Goal: Task Accomplishment & Management: Complete application form

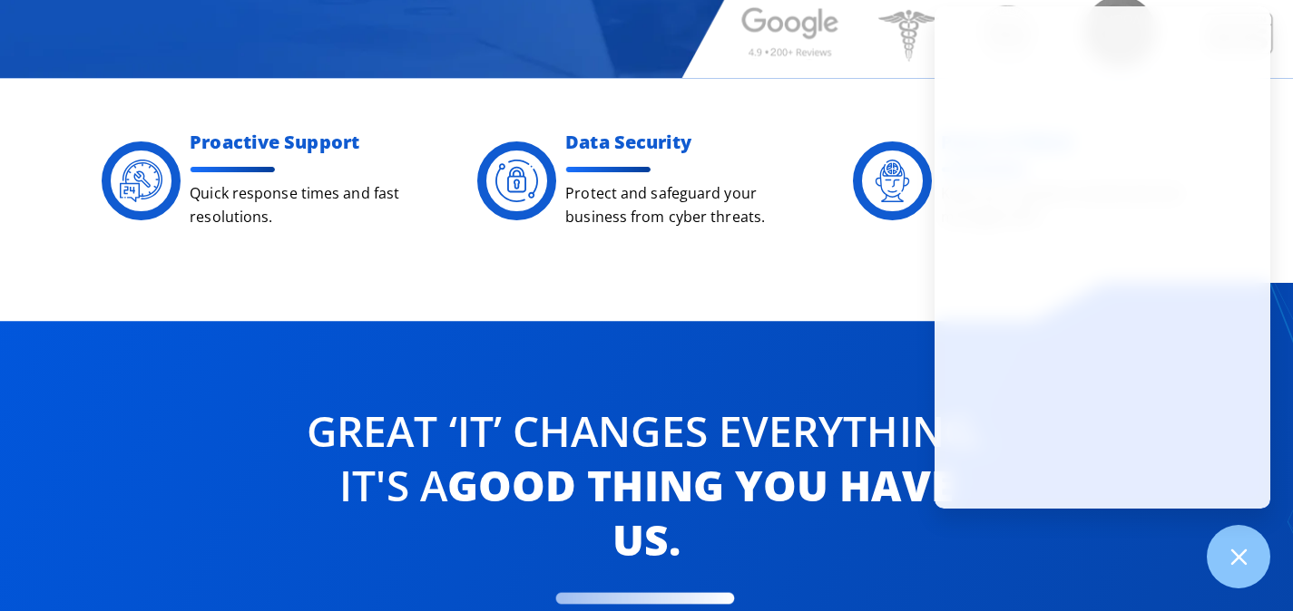
scroll to position [539, 0]
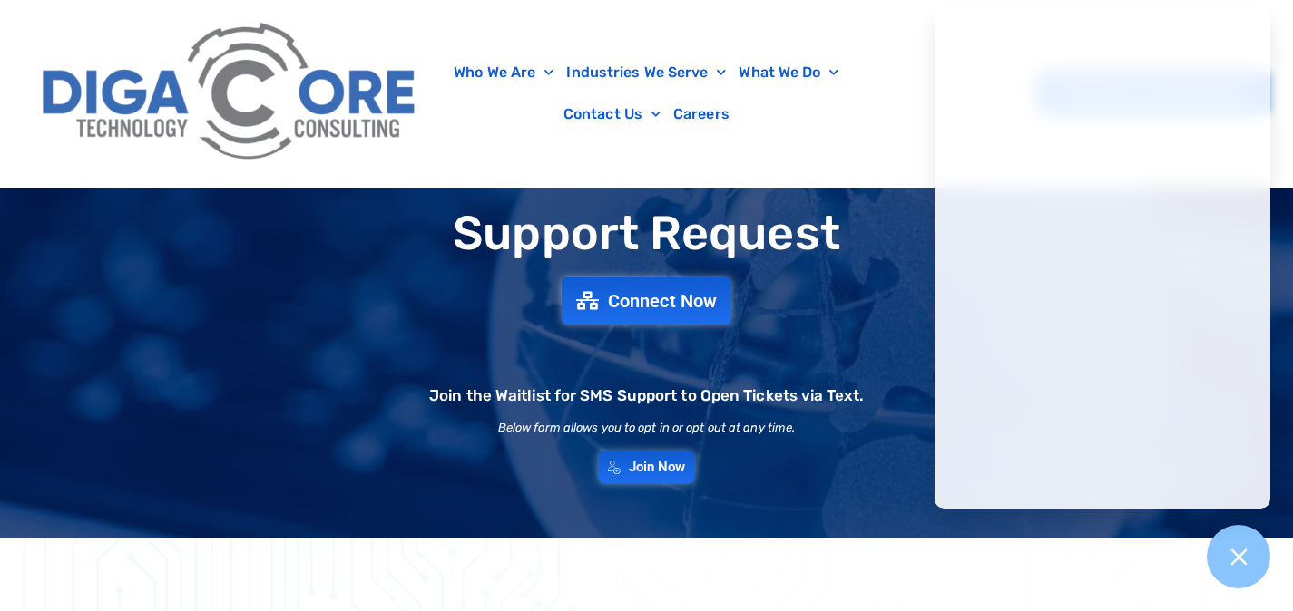
scroll to position [96, 0]
